Goal: Information Seeking & Learning: Learn about a topic

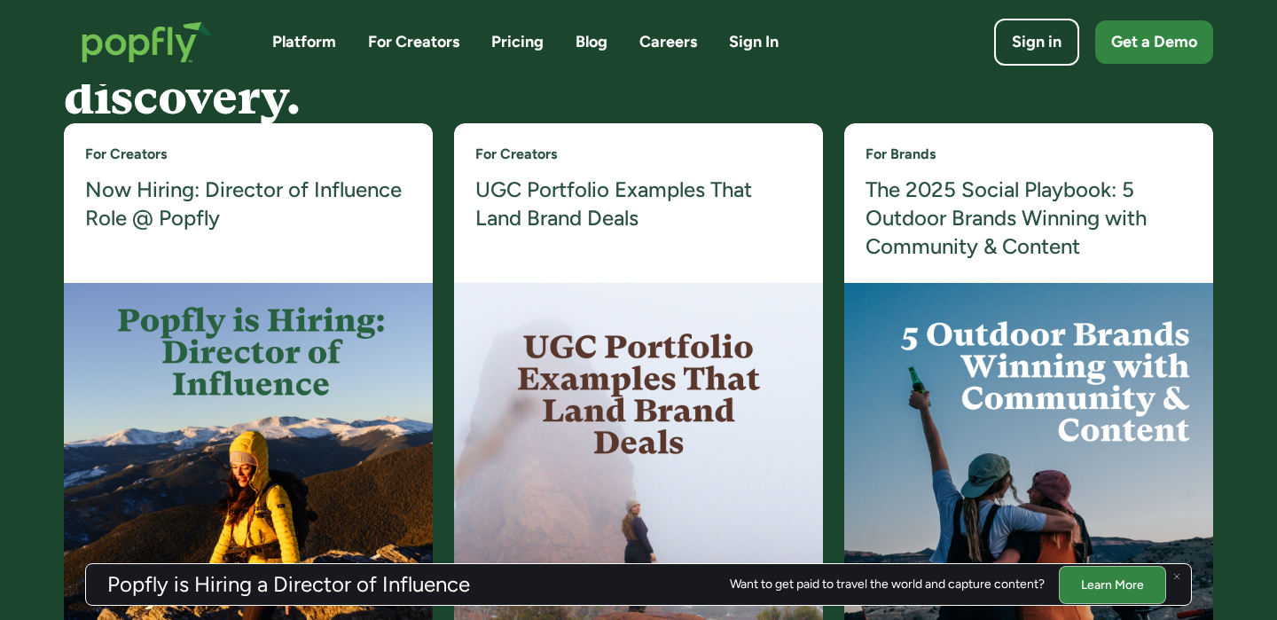
scroll to position [3373, 0]
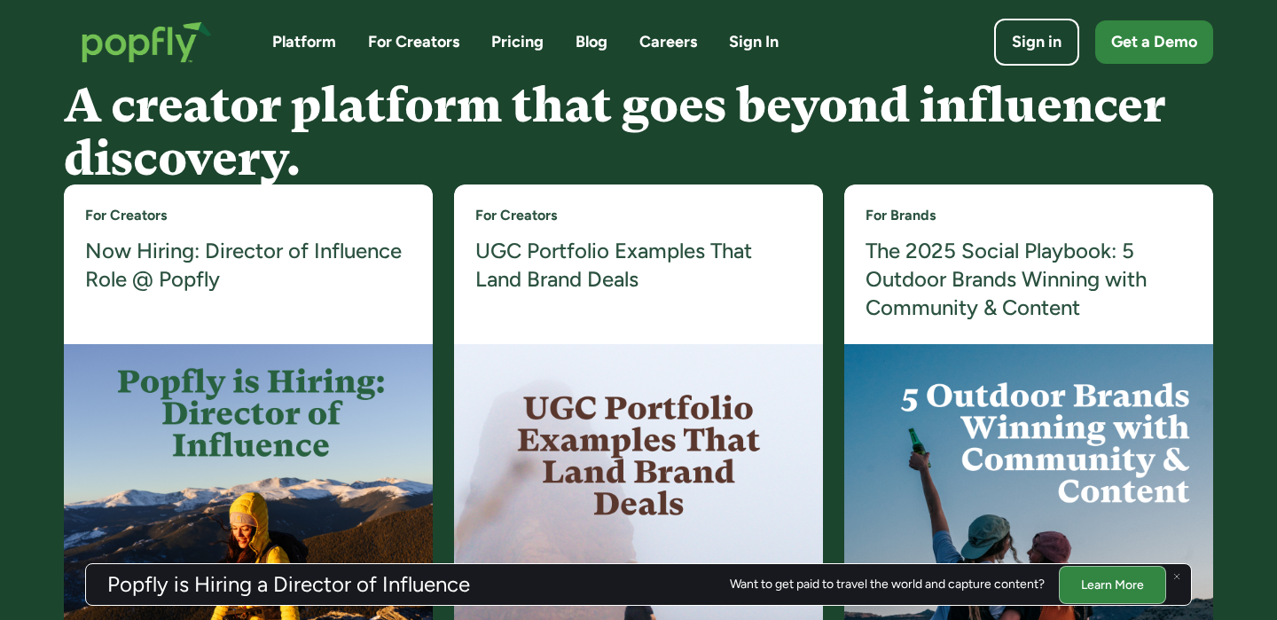
click at [554, 278] on h4 "UGC Portfolio Examples That Land Brand Deals" at bounding box center [638, 266] width 326 height 58
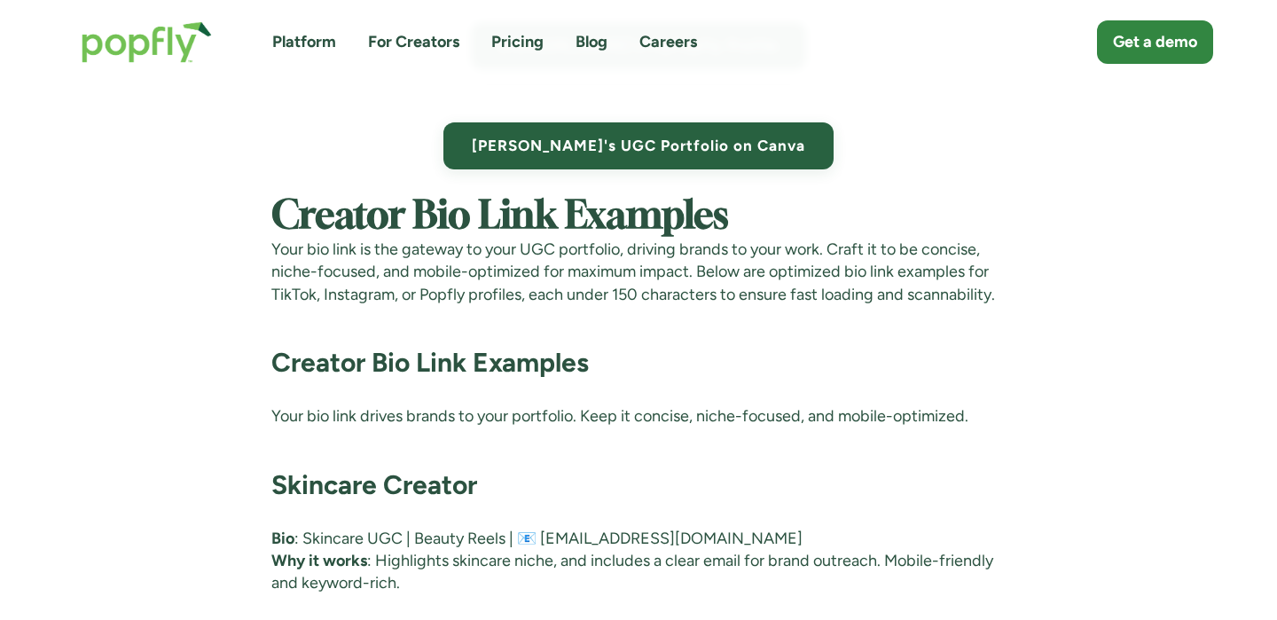
scroll to position [7485, 0]
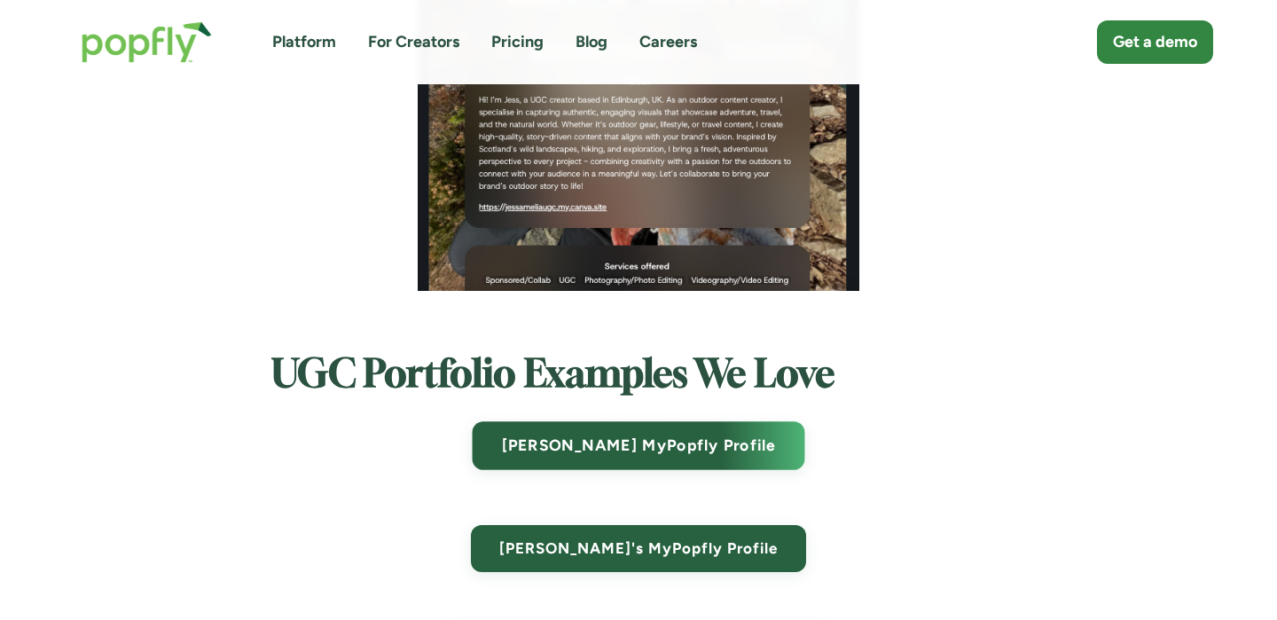
click at [689, 443] on link "Ryan's MyPopfly Profile" at bounding box center [639, 446] width 333 height 49
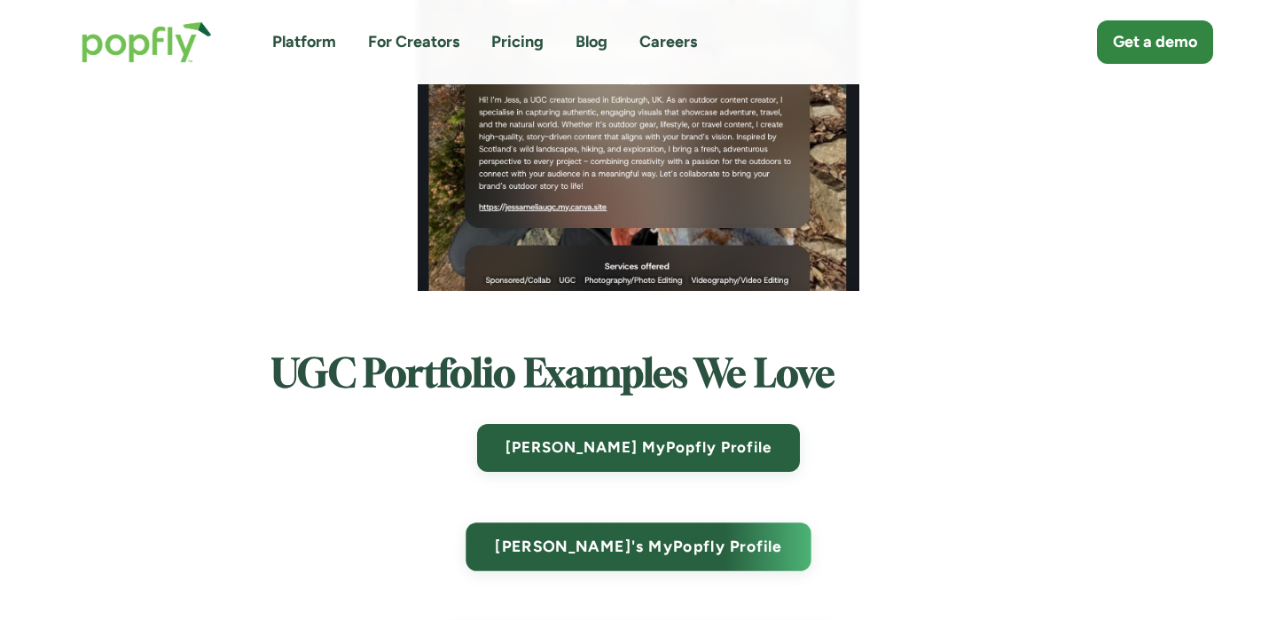
click at [687, 556] on link "Rachel's MyPopfly Profile" at bounding box center [638, 546] width 345 height 49
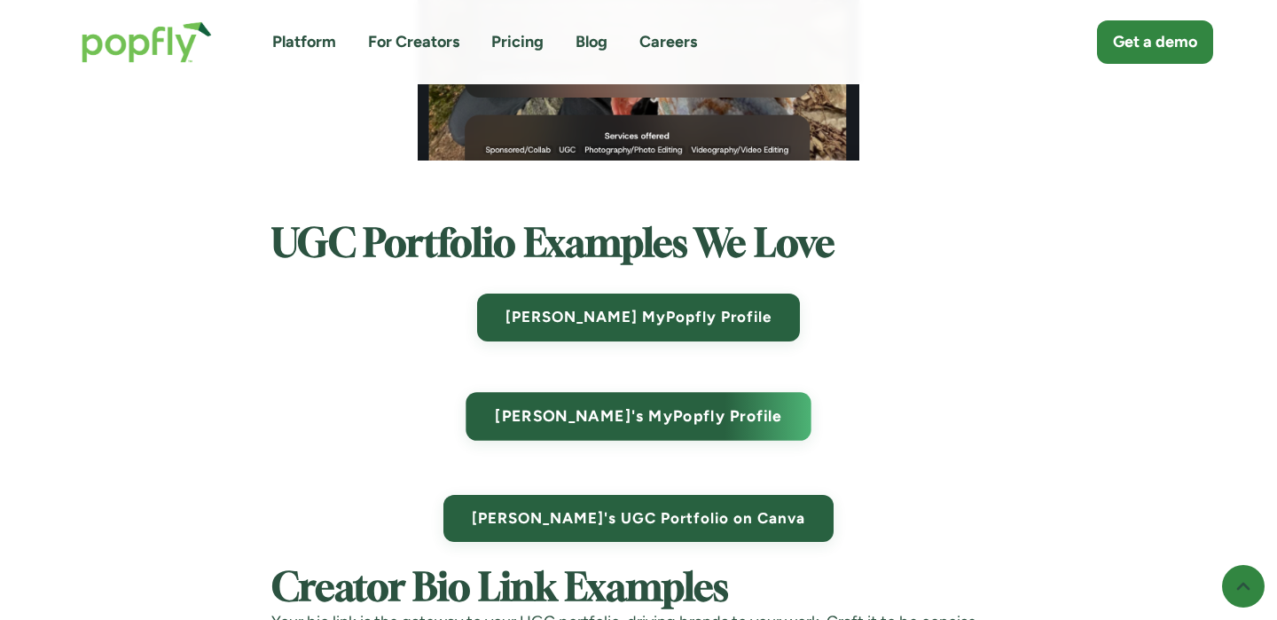
scroll to position [7618, 0]
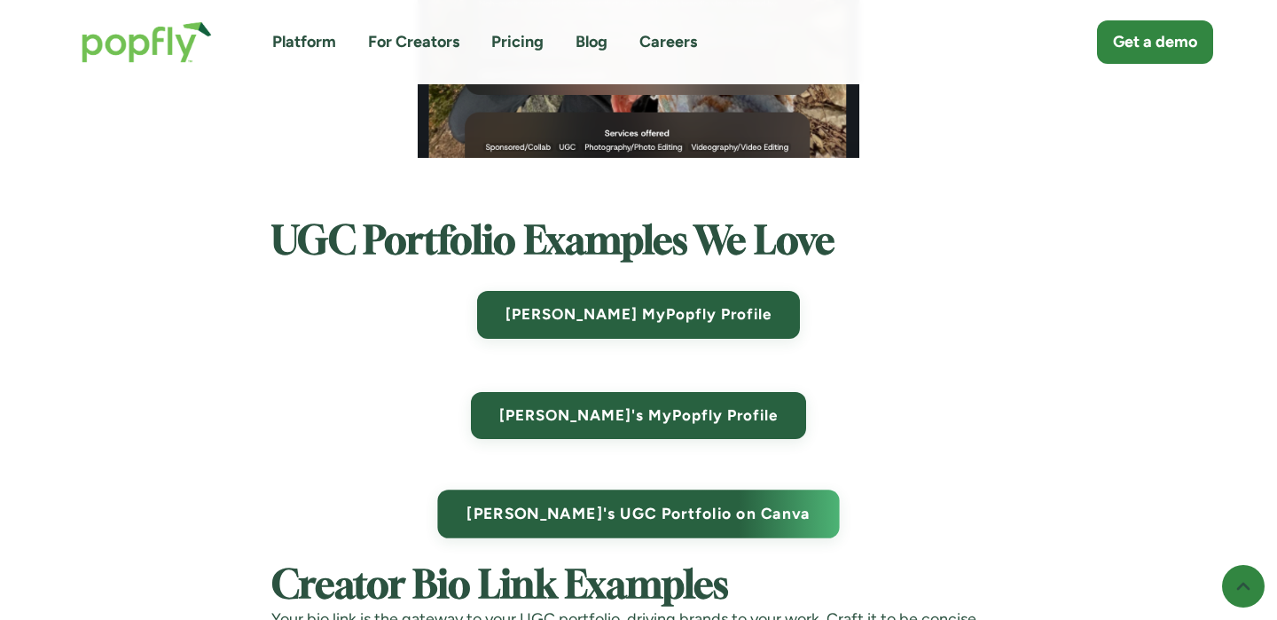
click at [639, 526] on link "Grace's UGC Portfolio on Canva" at bounding box center [638, 514] width 402 height 49
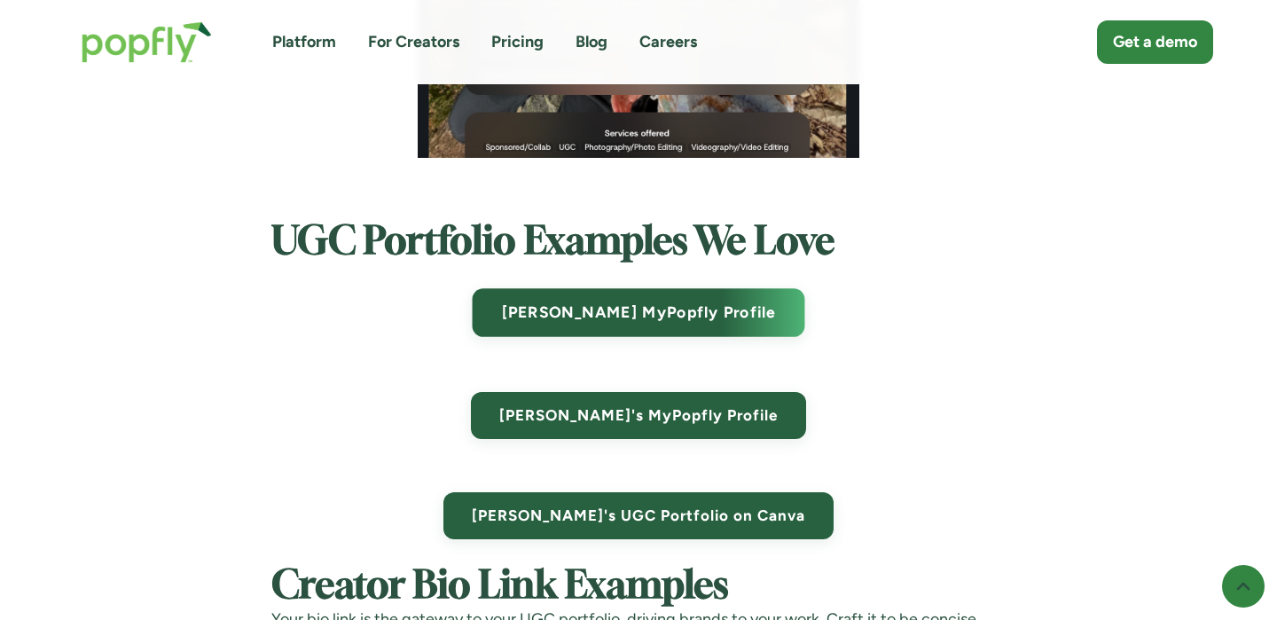
click at [739, 295] on link "Ryan's MyPopfly Profile" at bounding box center [639, 313] width 333 height 49
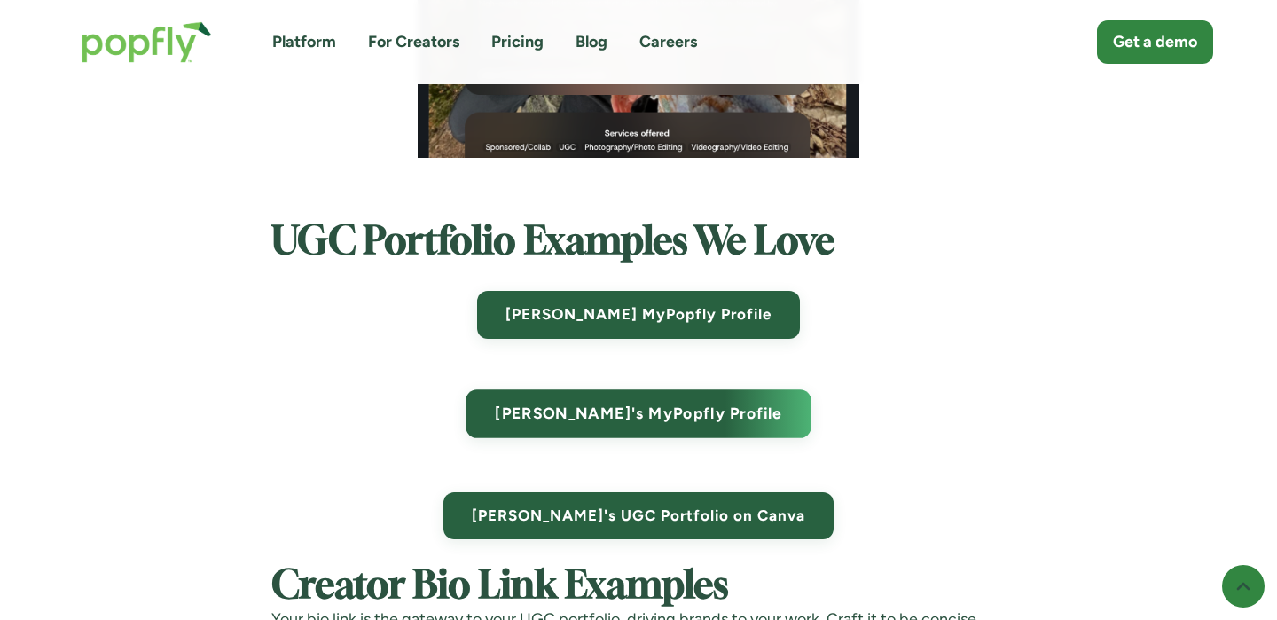
click at [719, 408] on link "Rachel's MyPopfly Profile" at bounding box center [638, 413] width 345 height 49
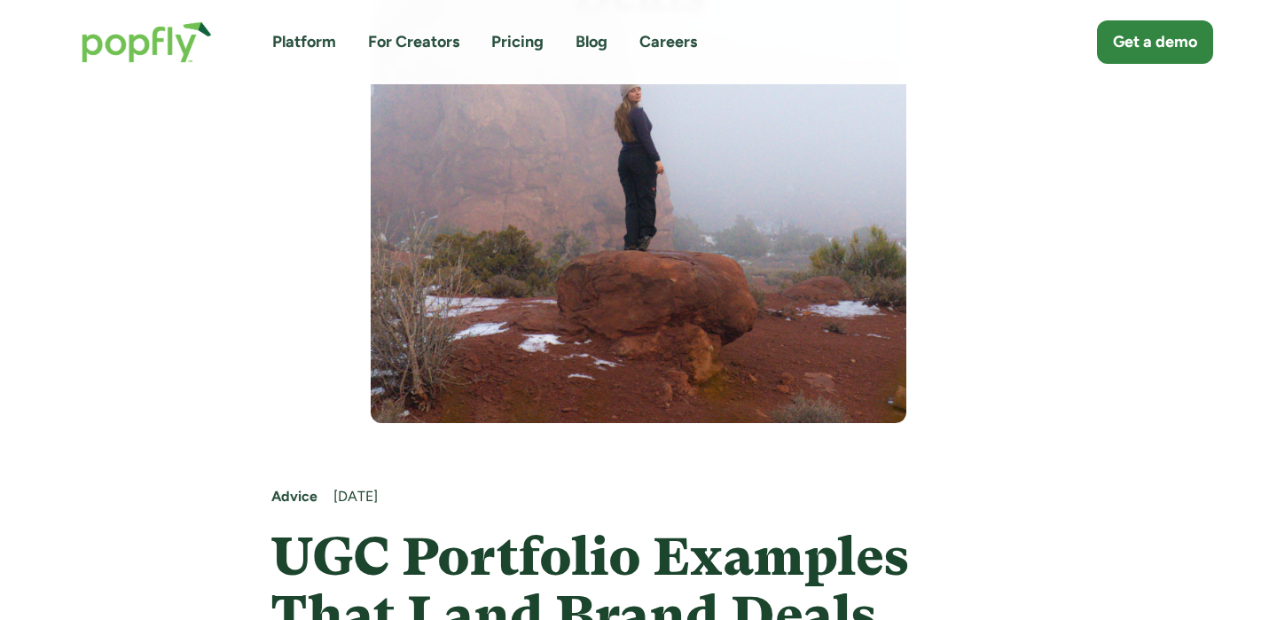
scroll to position [0, 0]
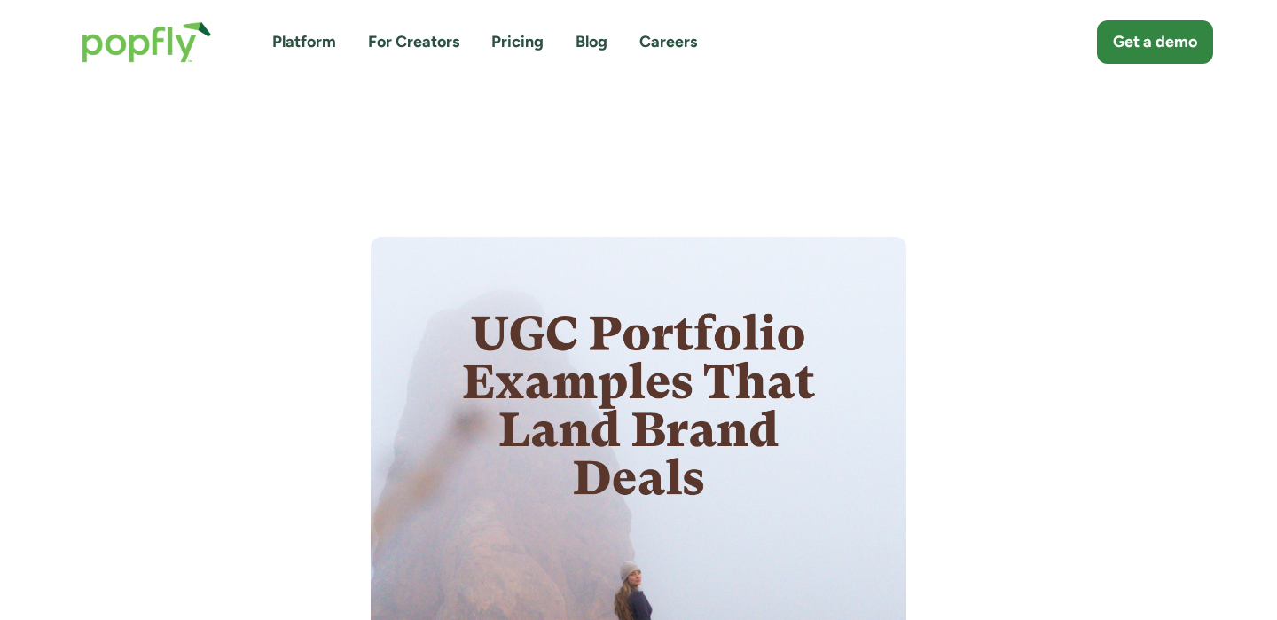
click at [673, 47] on link "Careers" at bounding box center [668, 42] width 58 height 22
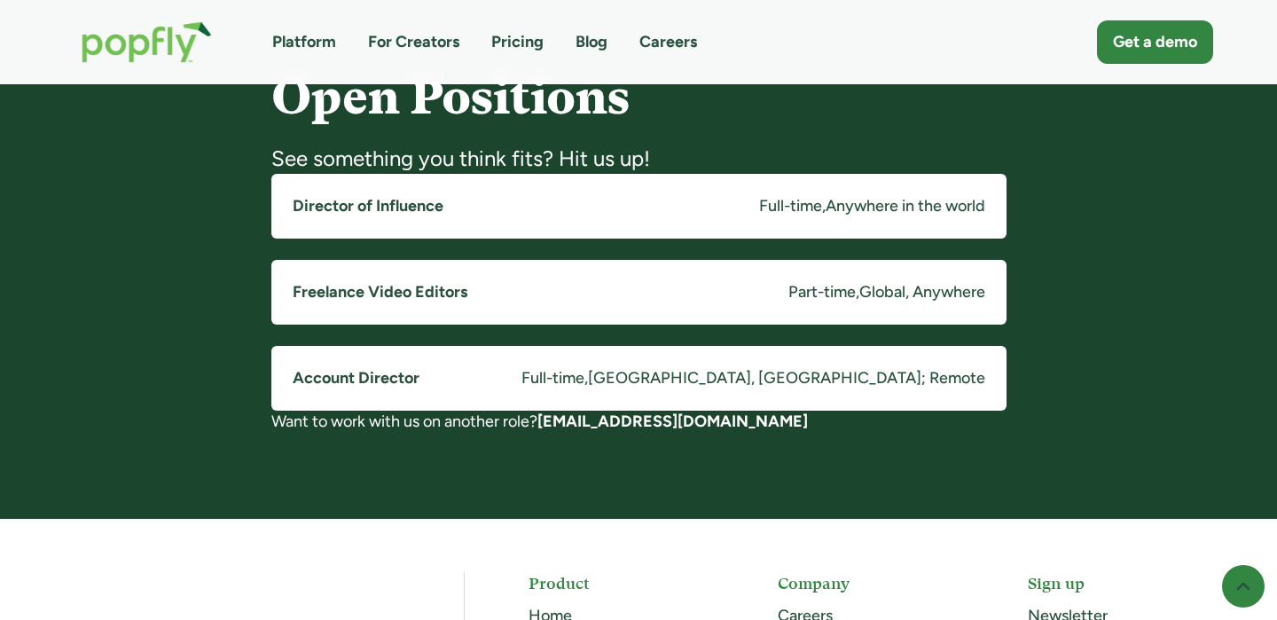
scroll to position [1395, 0]
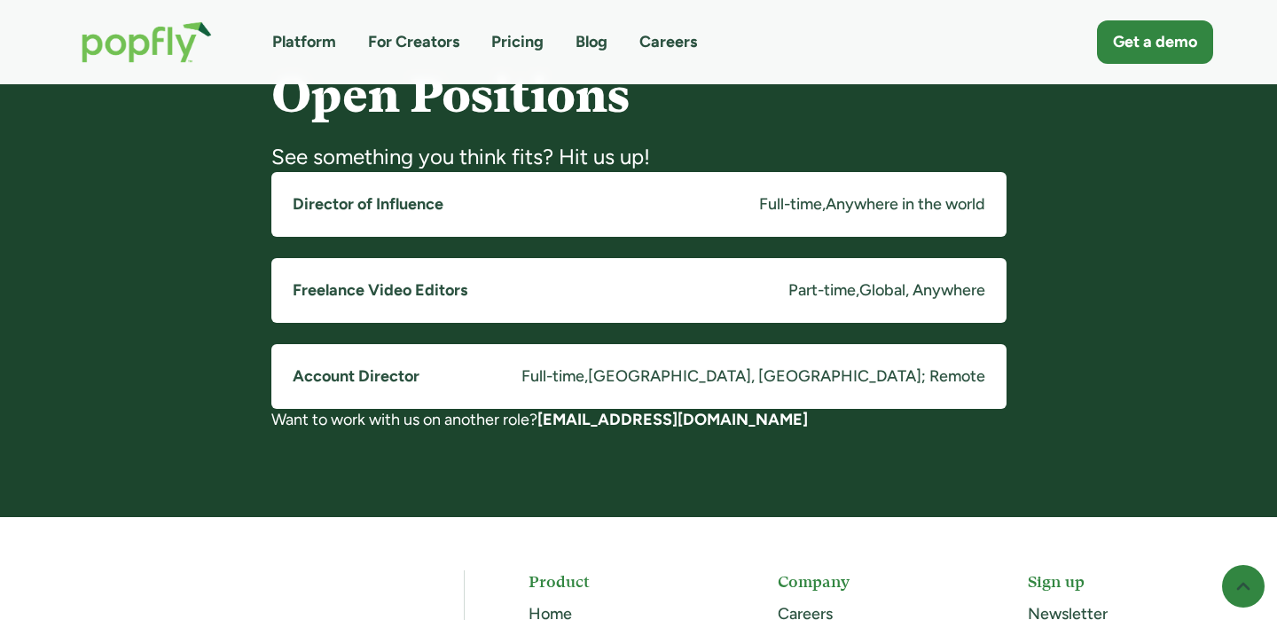
click at [358, 369] on h5 "Account Director" at bounding box center [356, 376] width 127 height 22
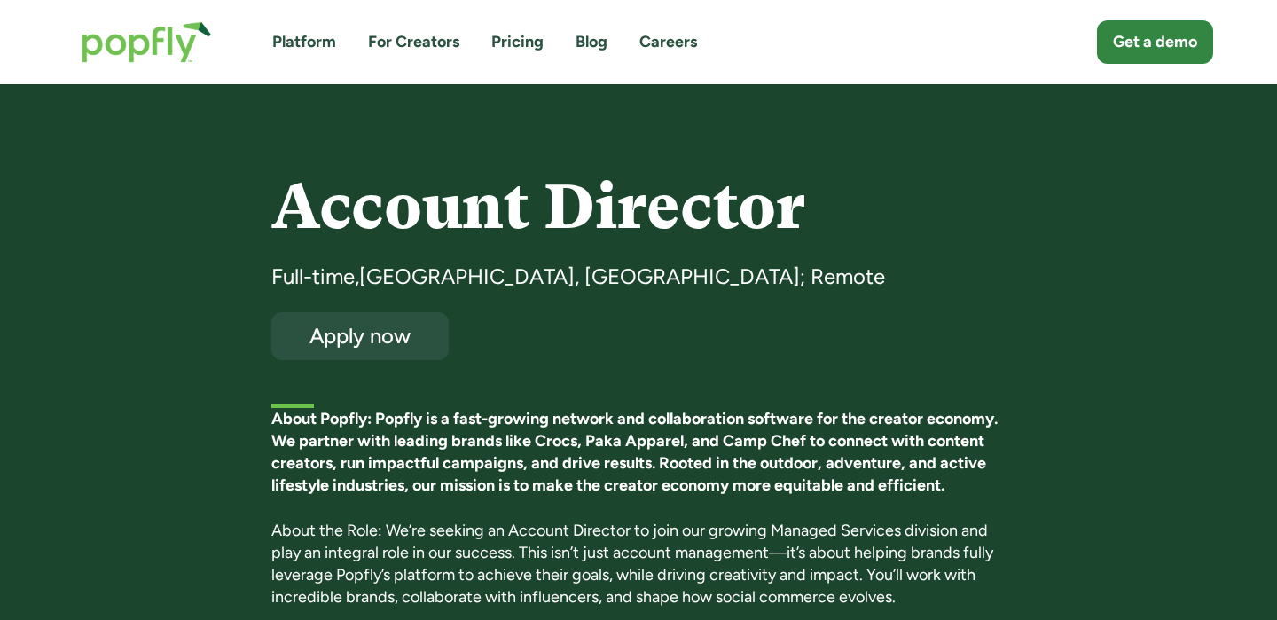
click at [510, 43] on link "Pricing" at bounding box center [517, 42] width 52 height 22
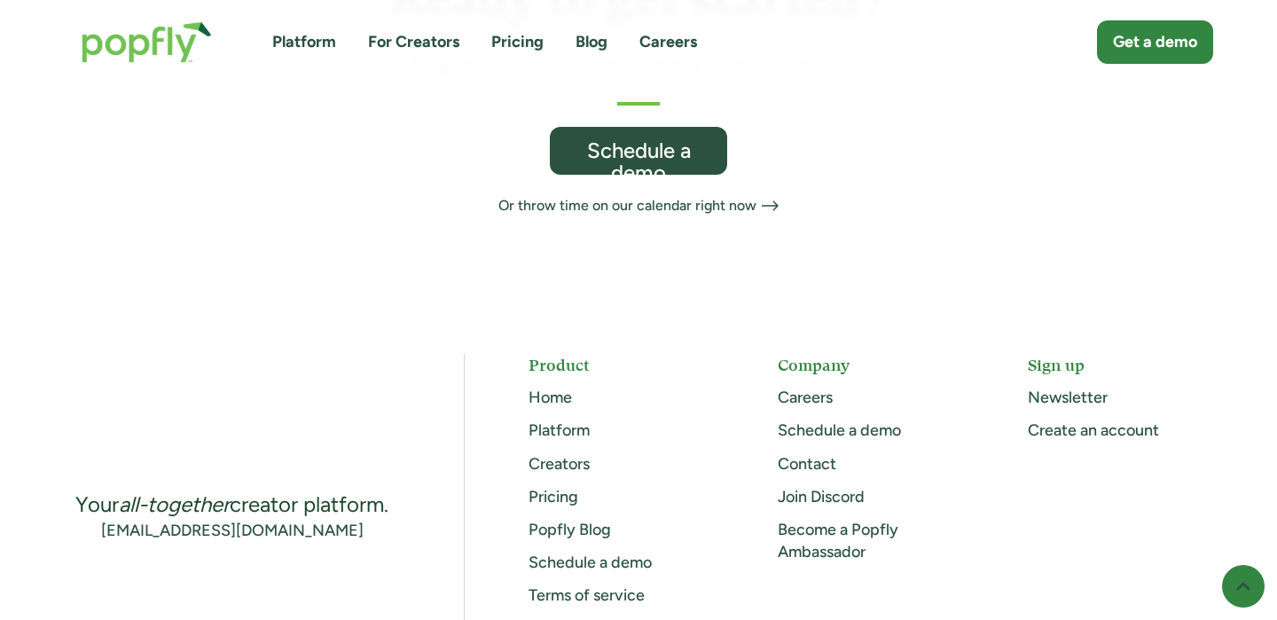
scroll to position [1352, 0]
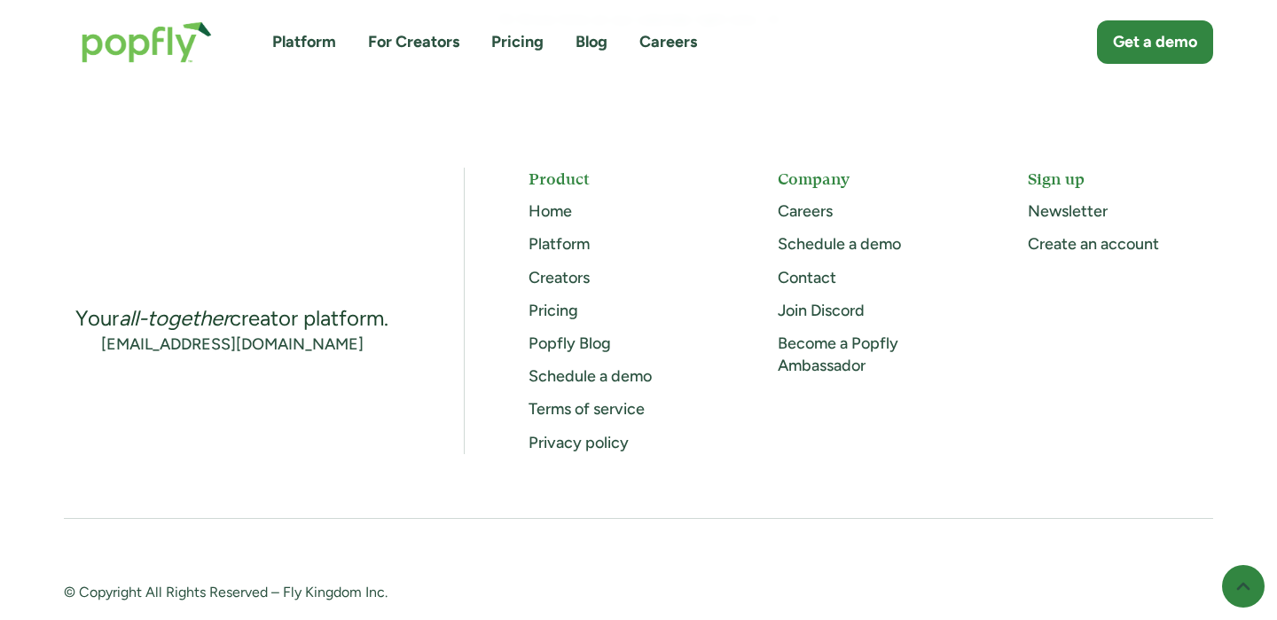
click at [558, 234] on link "Platform" at bounding box center [559, 244] width 61 height 20
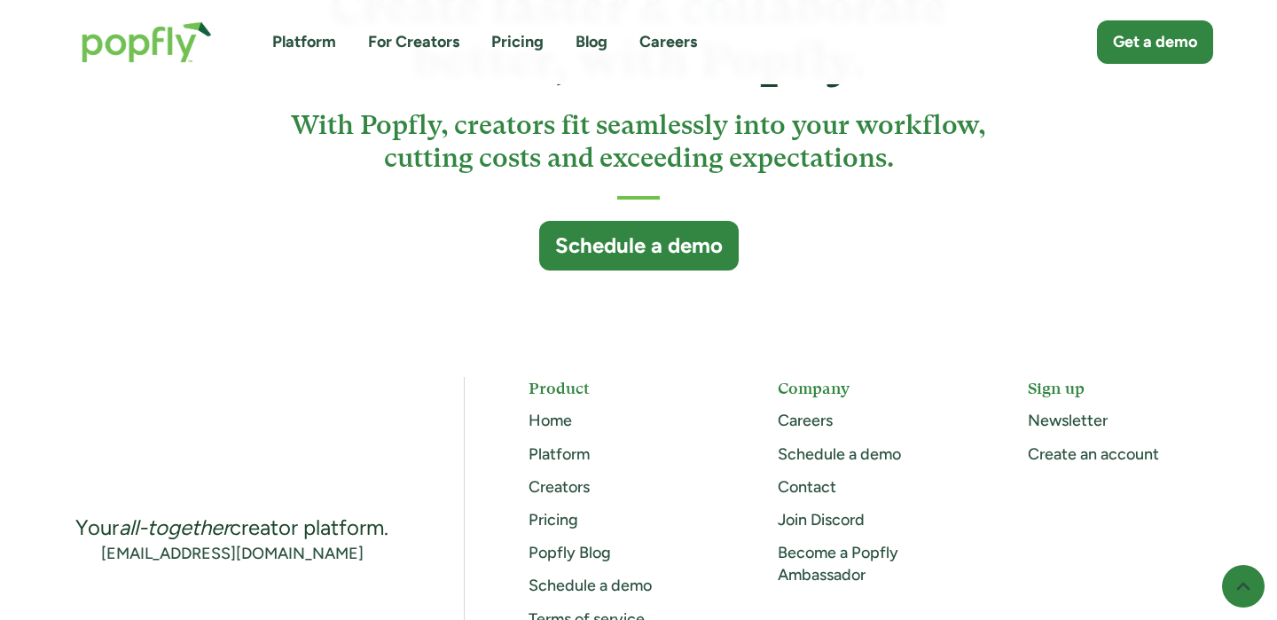
scroll to position [4861, 0]
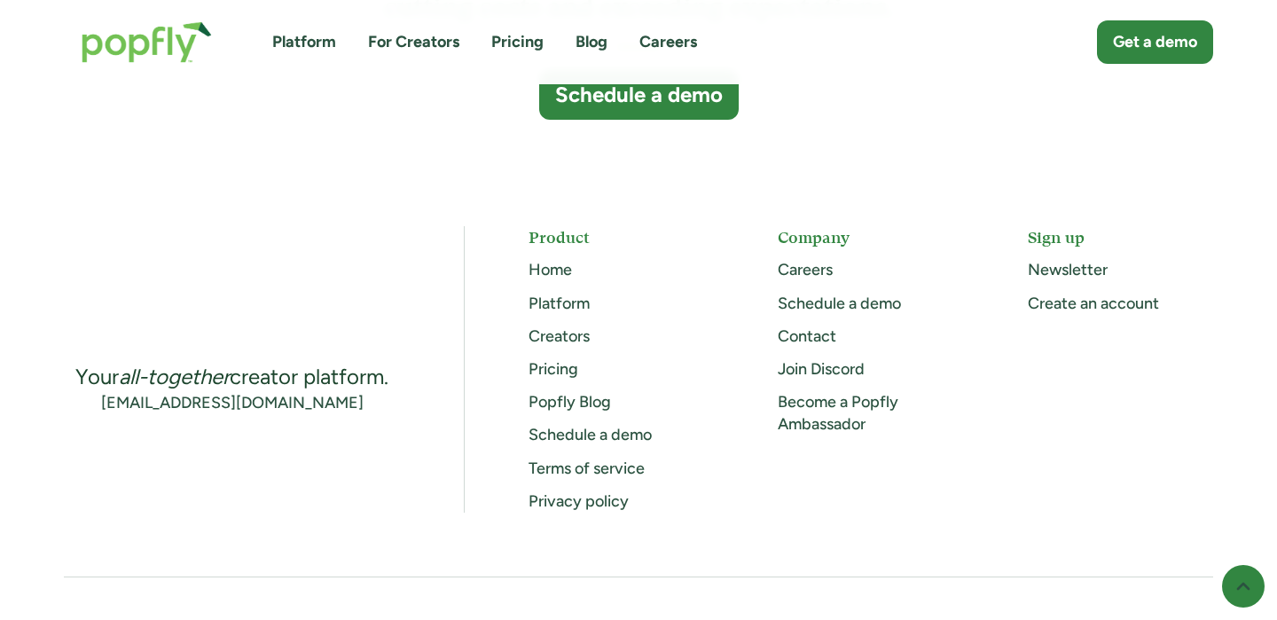
click at [556, 337] on link "Creators" at bounding box center [559, 336] width 61 height 20
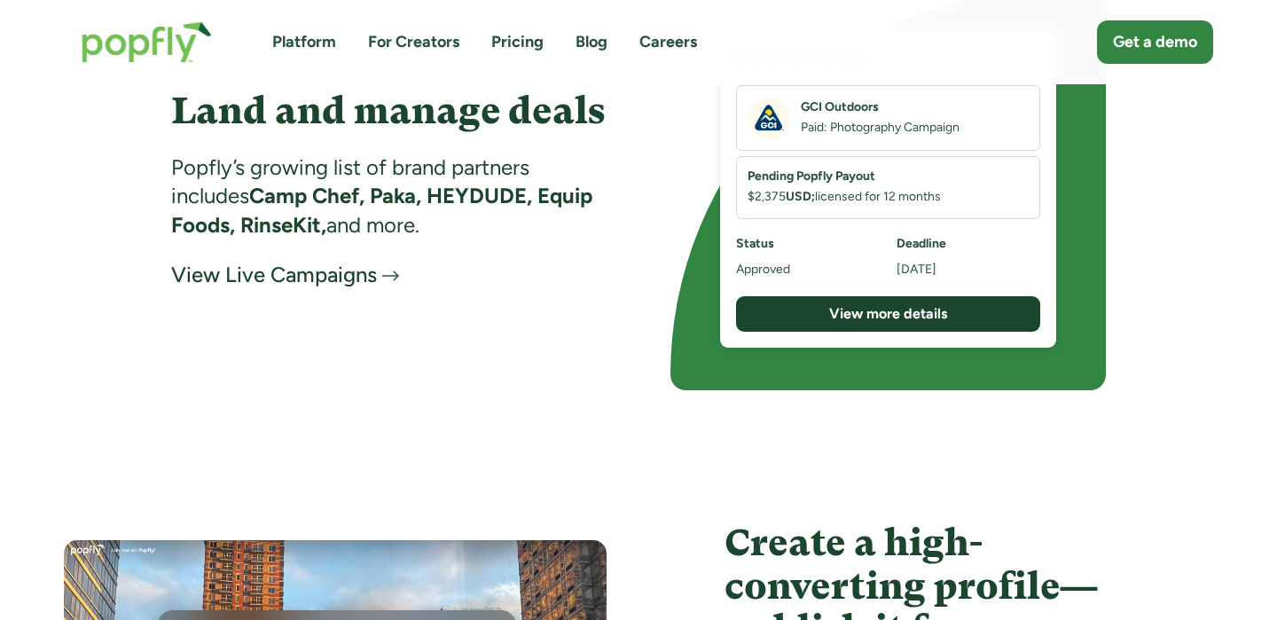
scroll to position [2924, 0]
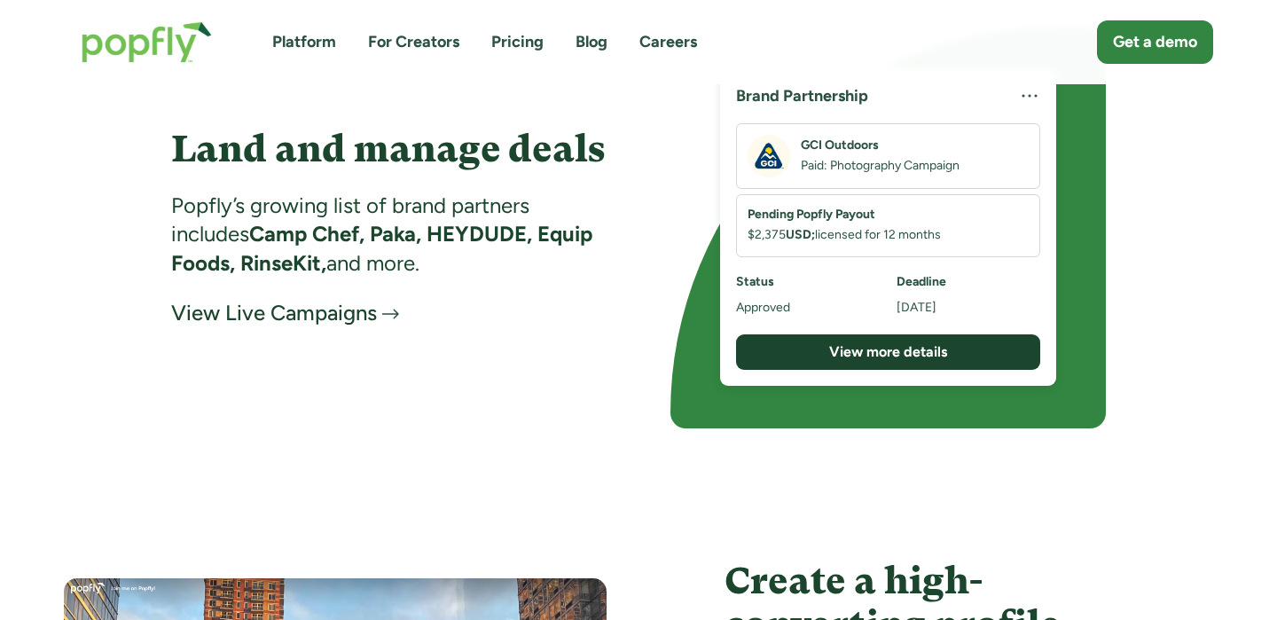
click at [343, 313] on div "View Live Campaigns" at bounding box center [274, 313] width 206 height 28
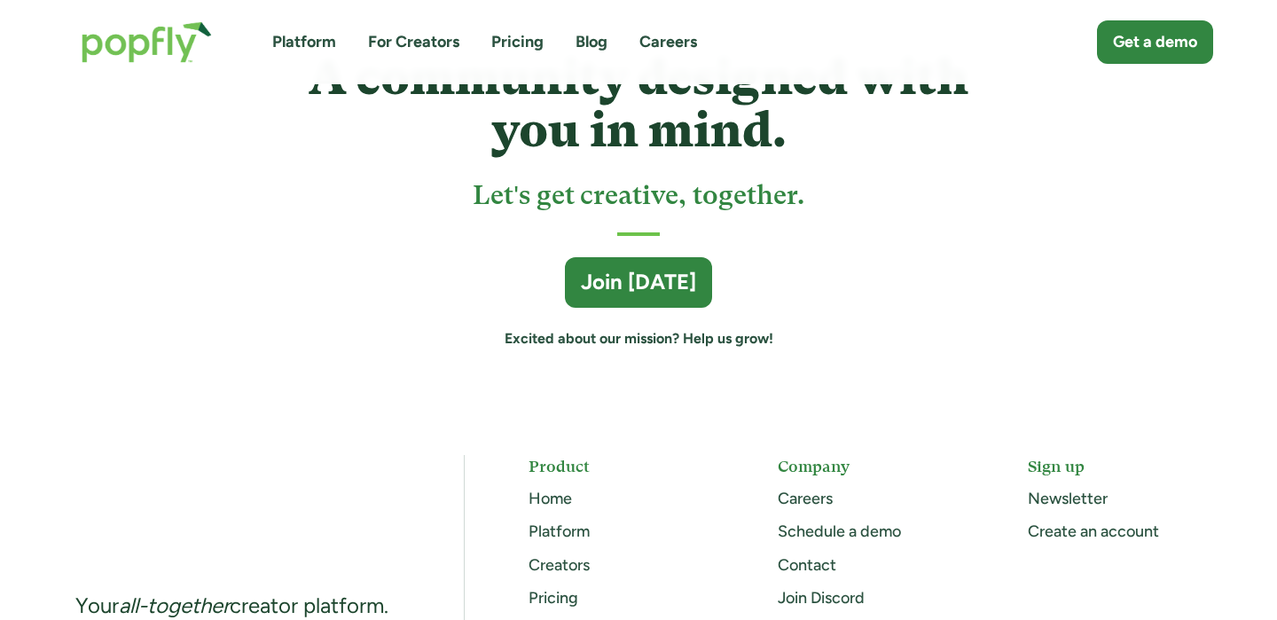
scroll to position [4773, 0]
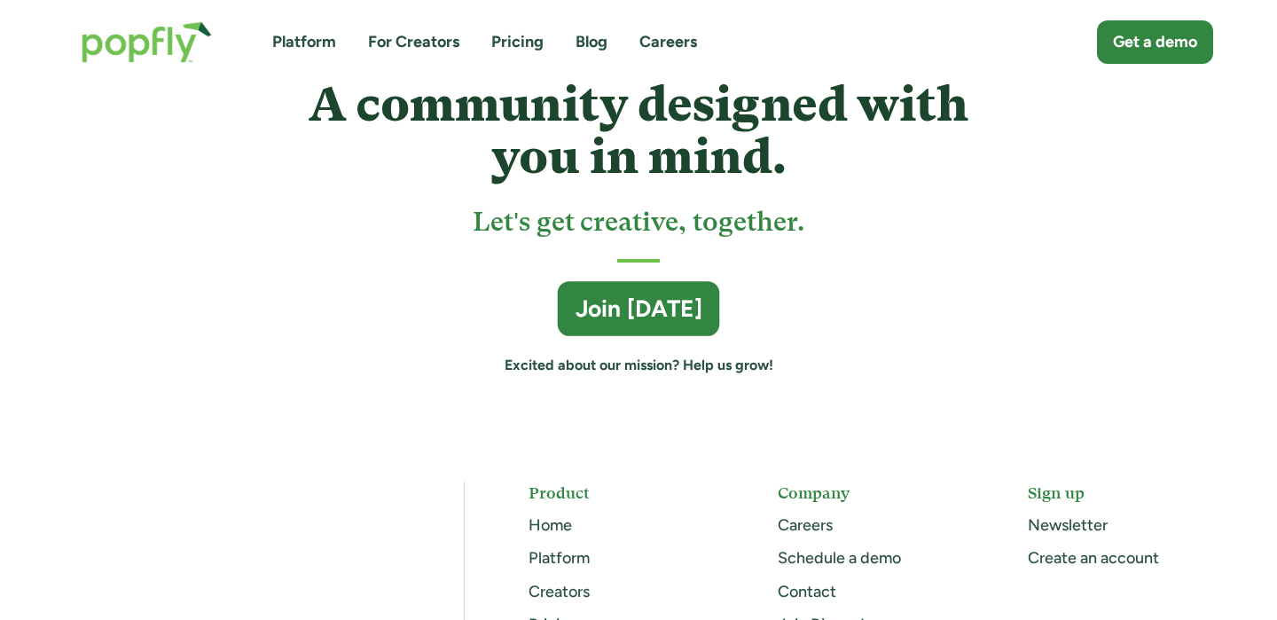
click at [680, 296] on div "Join [DATE]" at bounding box center [639, 310] width 127 height 32
